Goal: Find specific page/section: Find specific page/section

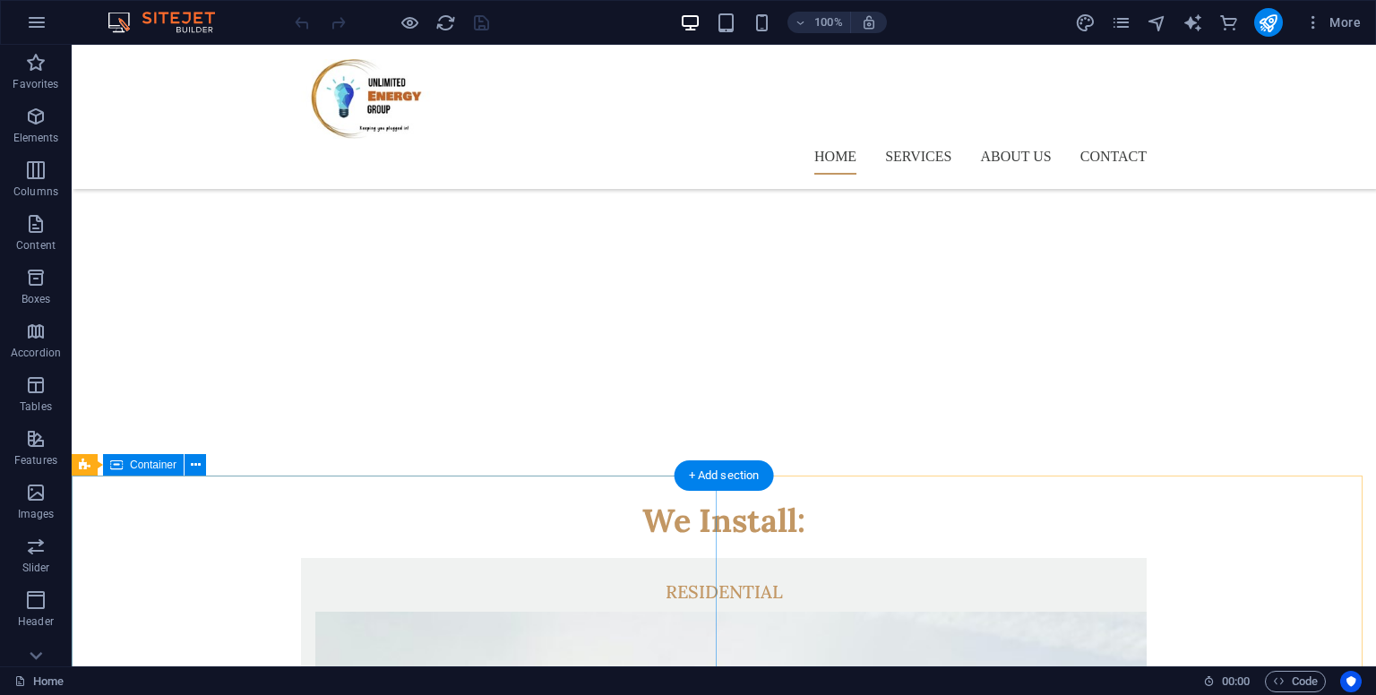
scroll to position [445, 0]
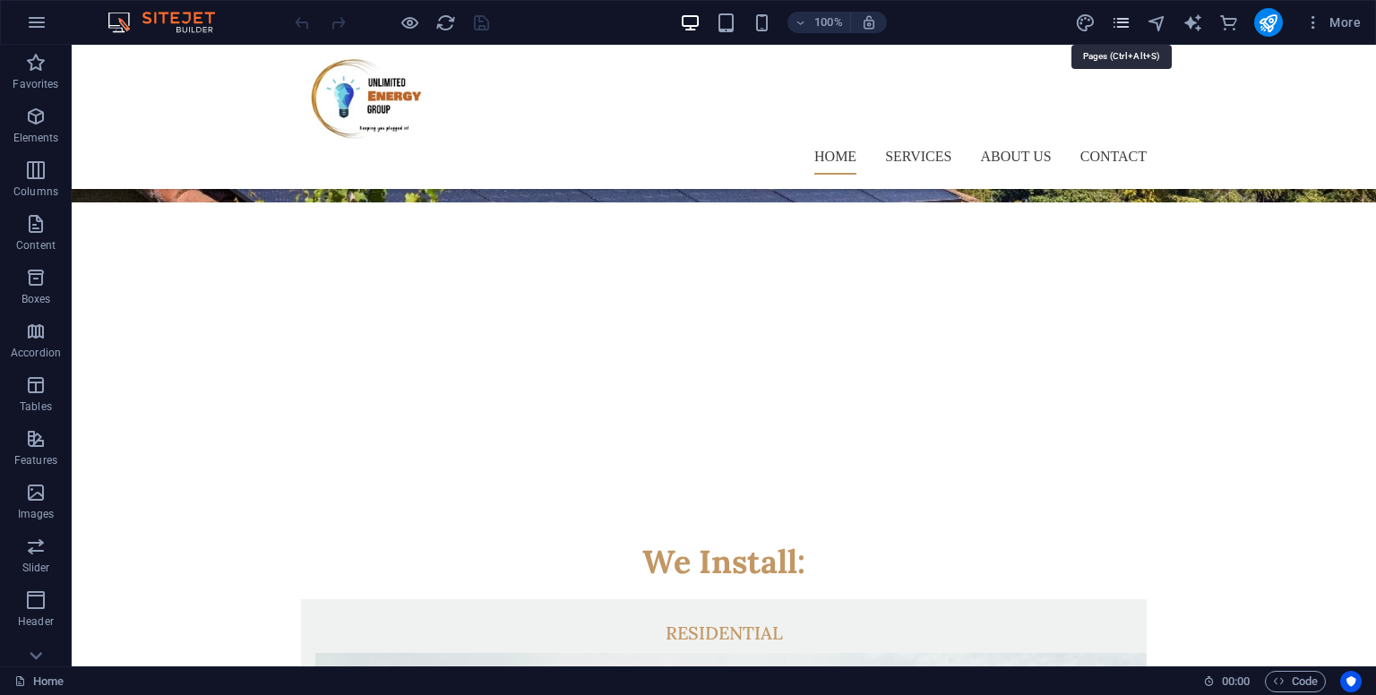
click at [1127, 18] on icon "pages" at bounding box center [1121, 23] width 21 height 21
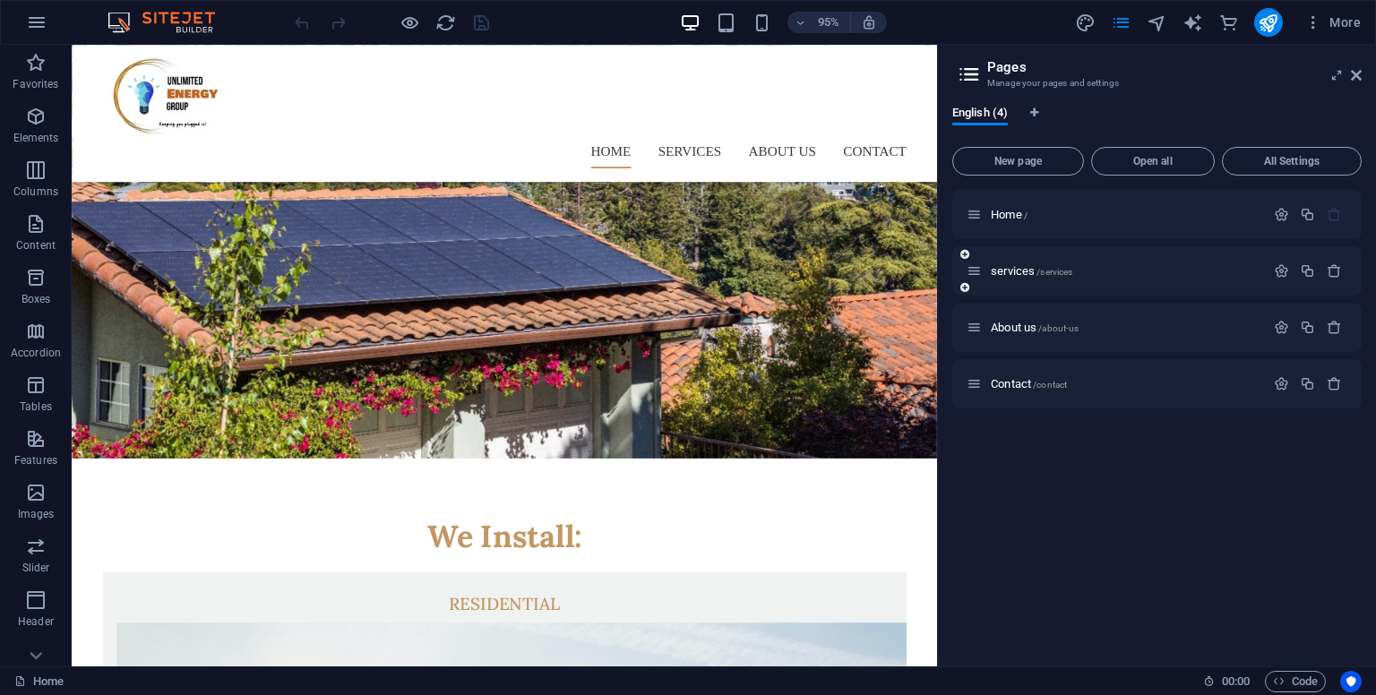
click at [1000, 258] on div "services /services" at bounding box center [1158, 270] width 410 height 49
click at [1000, 266] on span "services /services" at bounding box center [1032, 270] width 82 height 13
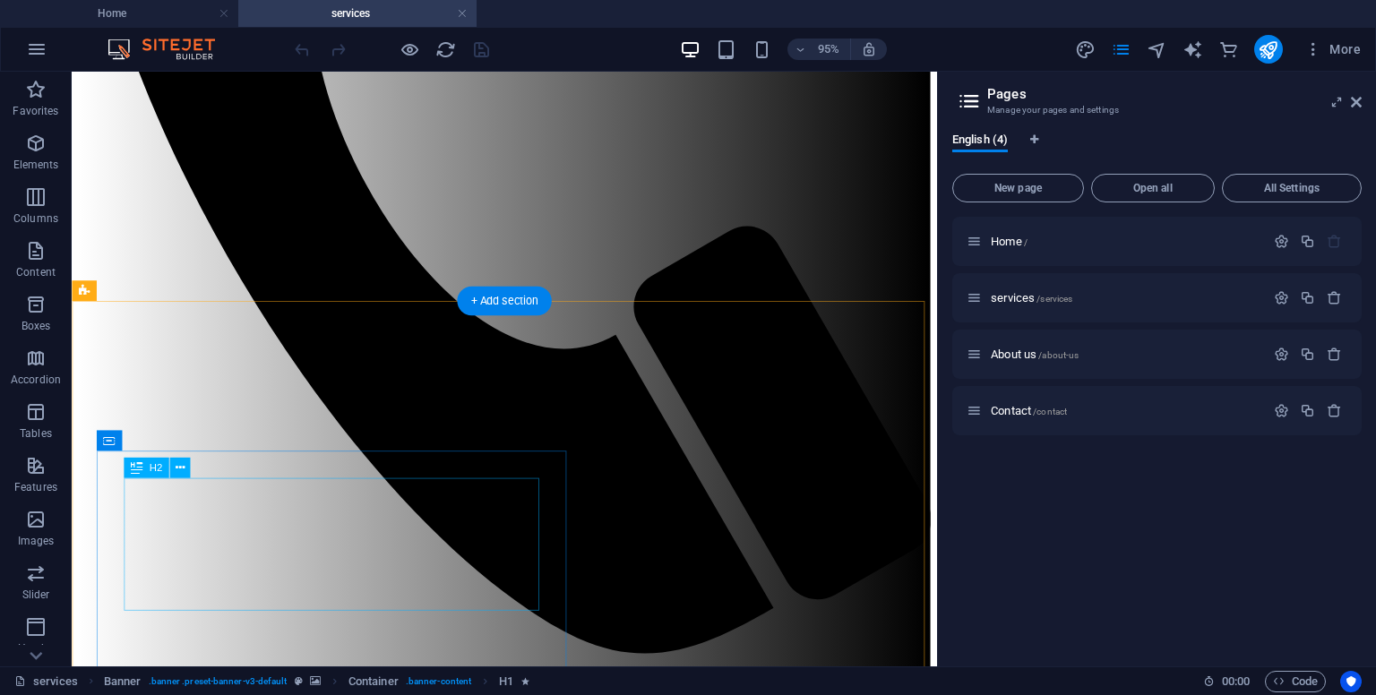
scroll to position [576, 0]
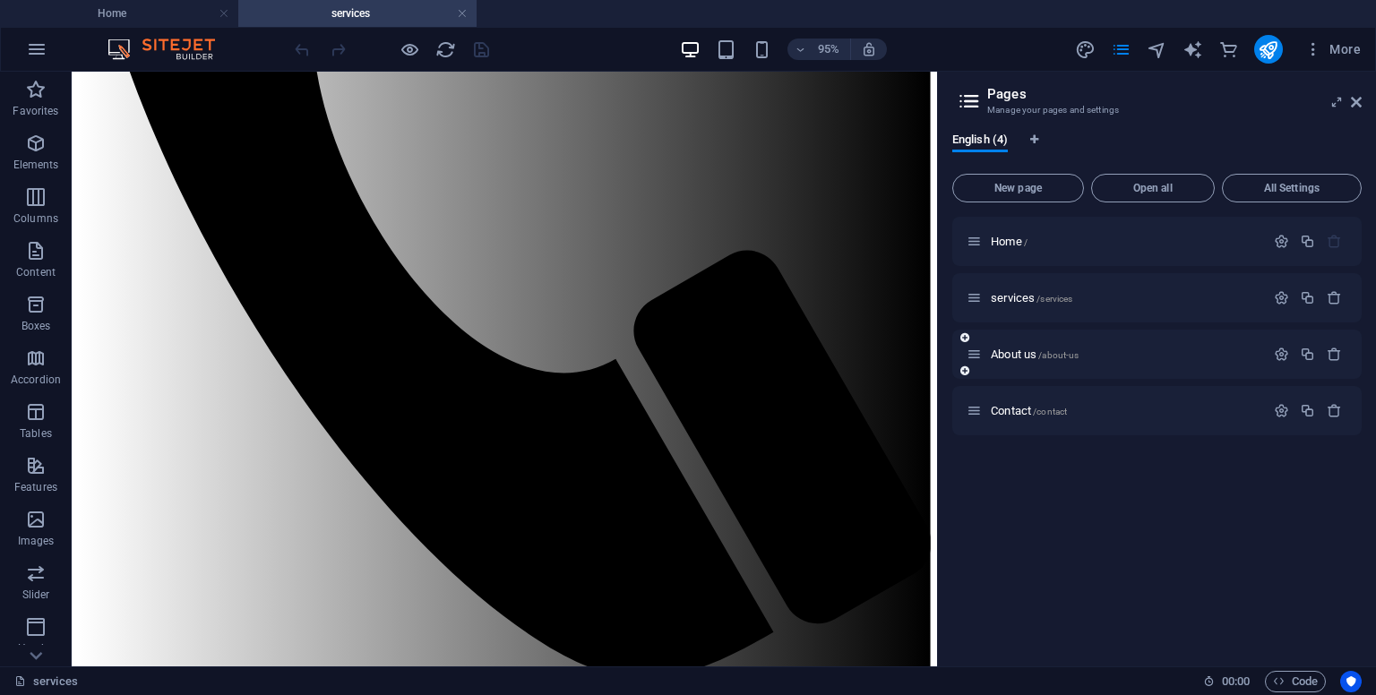
click at [989, 346] on div "About us /about-us" at bounding box center [1116, 354] width 298 height 21
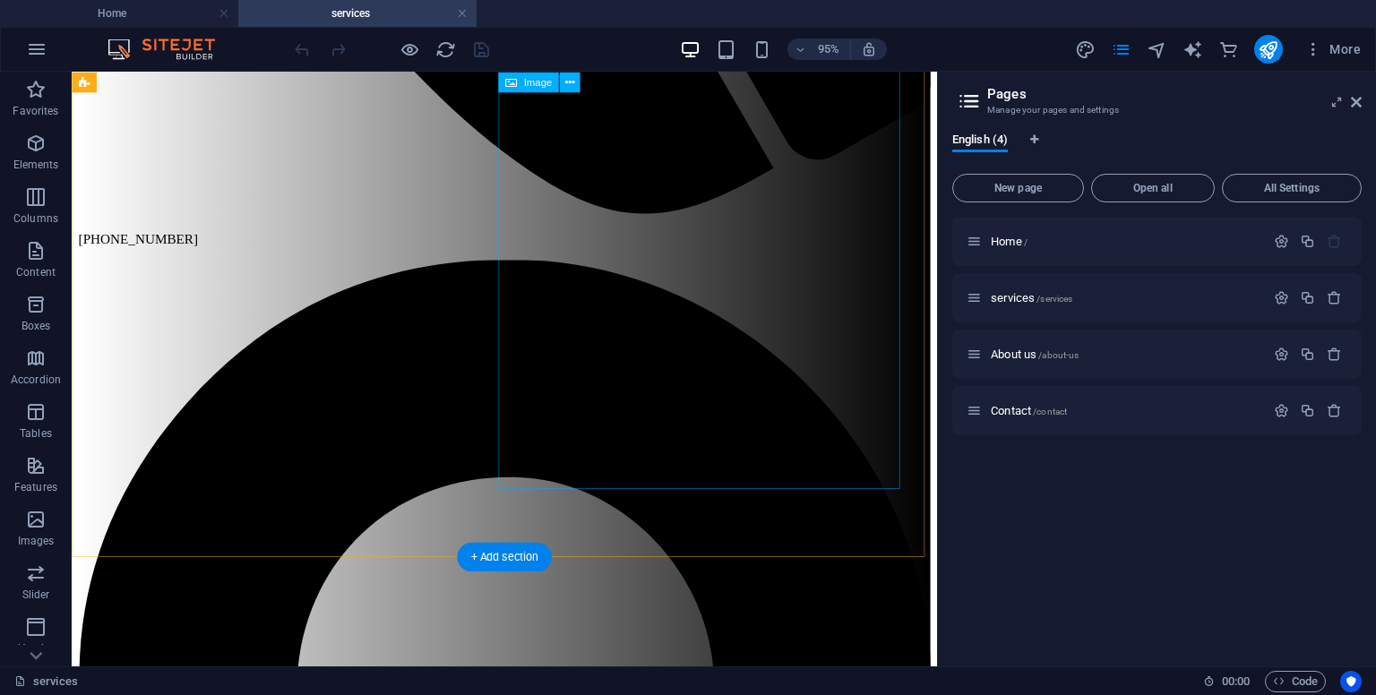
scroll to position [1057, 0]
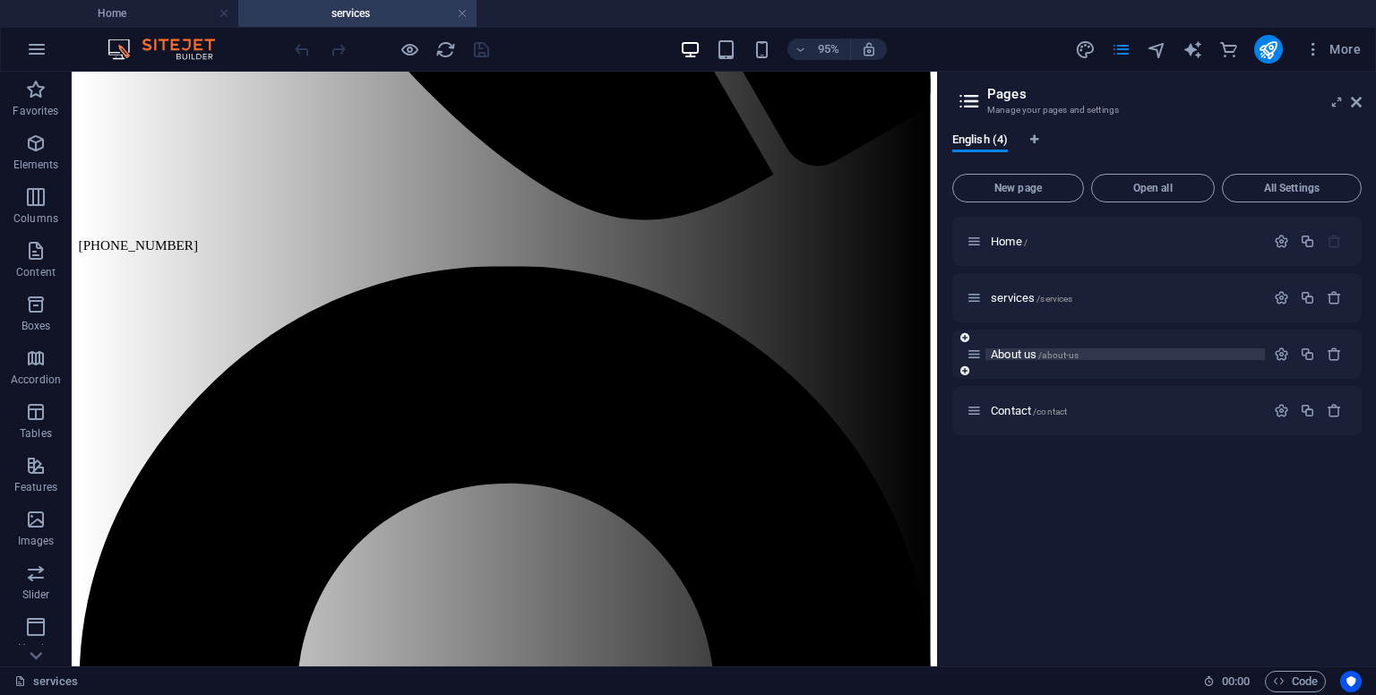
click at [1004, 352] on span "About us /about-us" at bounding box center [1035, 354] width 88 height 13
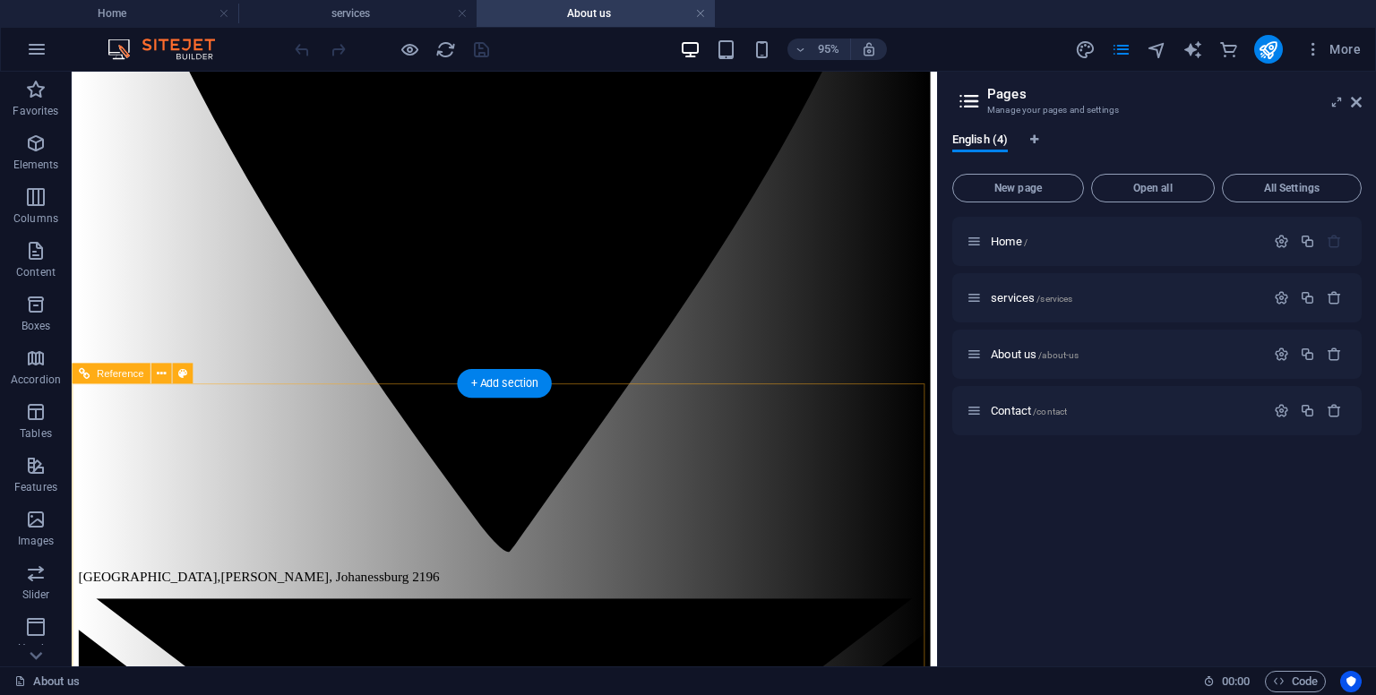
scroll to position [2074, 0]
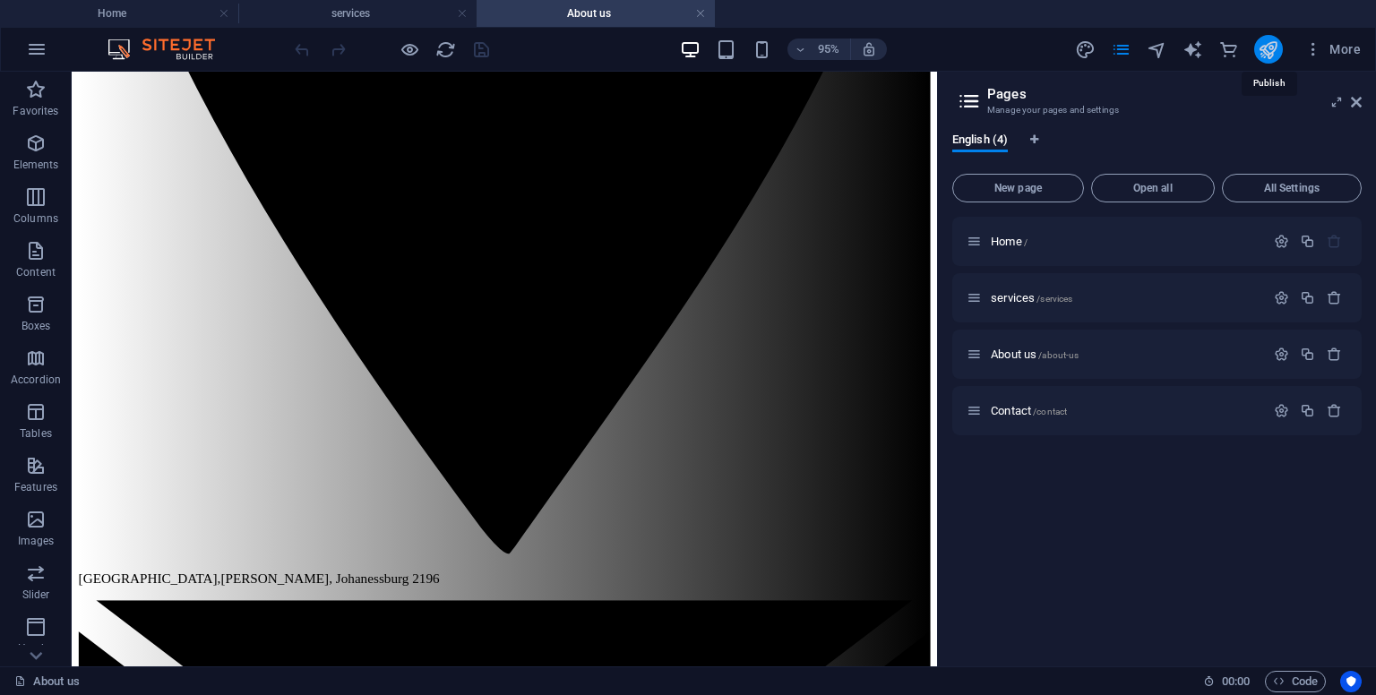
click at [1258, 51] on icon "publish" at bounding box center [1268, 49] width 21 height 21
